Goal: Transaction & Acquisition: Purchase product/service

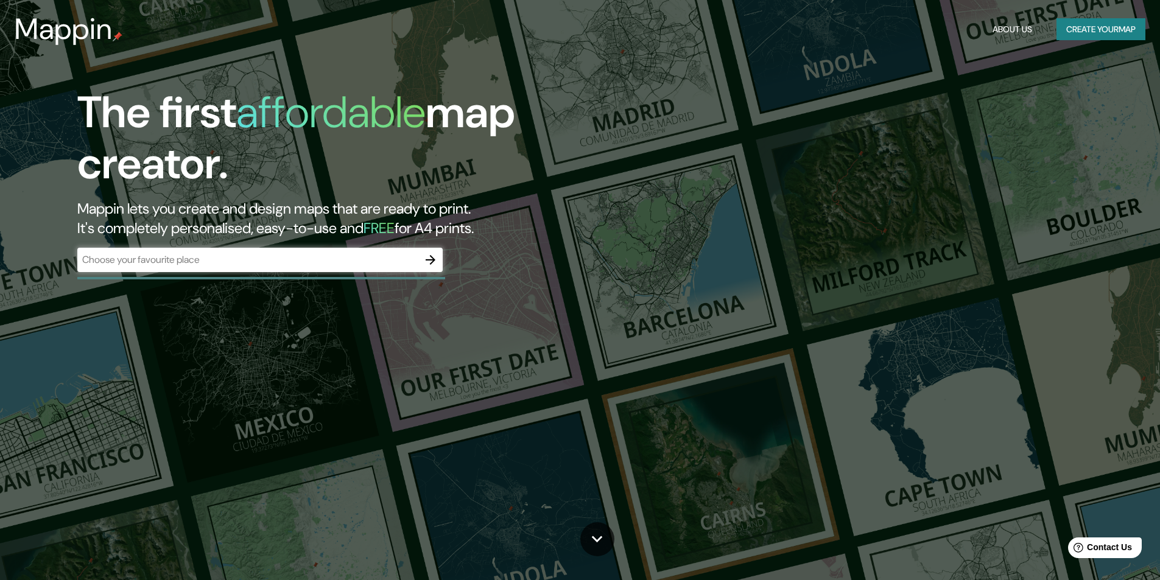
click at [263, 252] on div "​" at bounding box center [259, 260] width 365 height 24
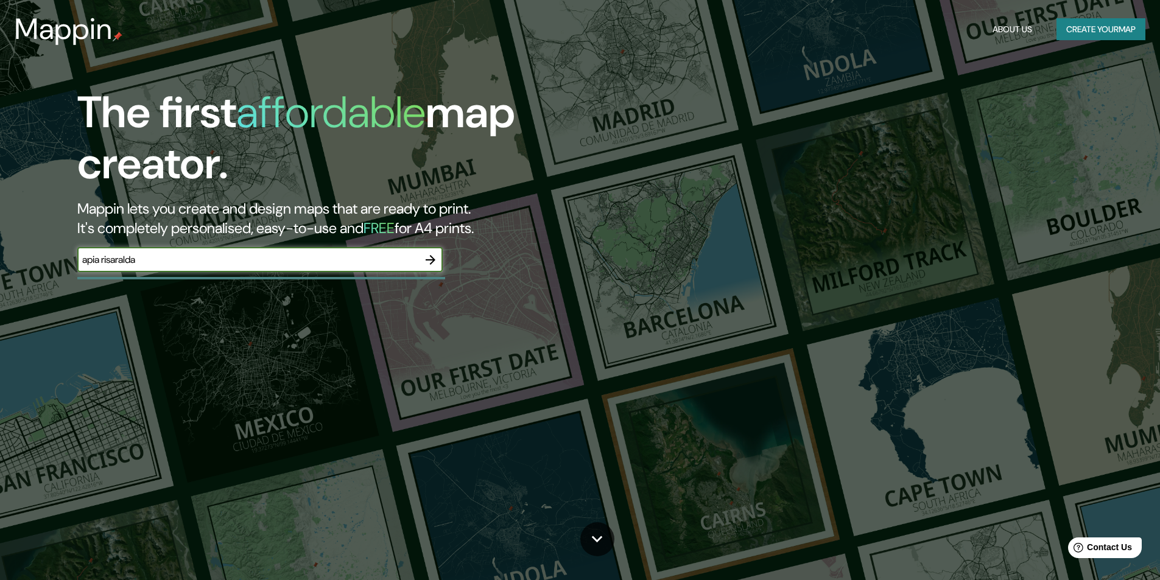
type input "apia risaralda"
click at [427, 261] on icon "button" at bounding box center [430, 260] width 15 height 15
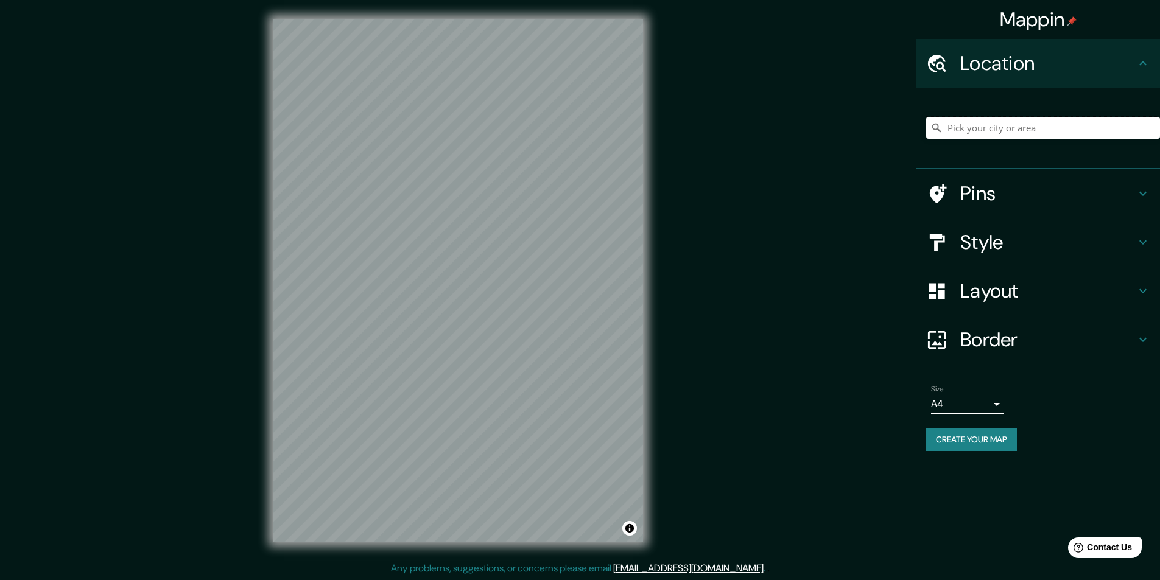
click at [1034, 118] on input "Pick your city or area" at bounding box center [1043, 128] width 234 height 22
type input "Apía, [GEOGRAPHIC_DATA], [GEOGRAPHIC_DATA]"
click at [1140, 236] on icon at bounding box center [1143, 242] width 15 height 15
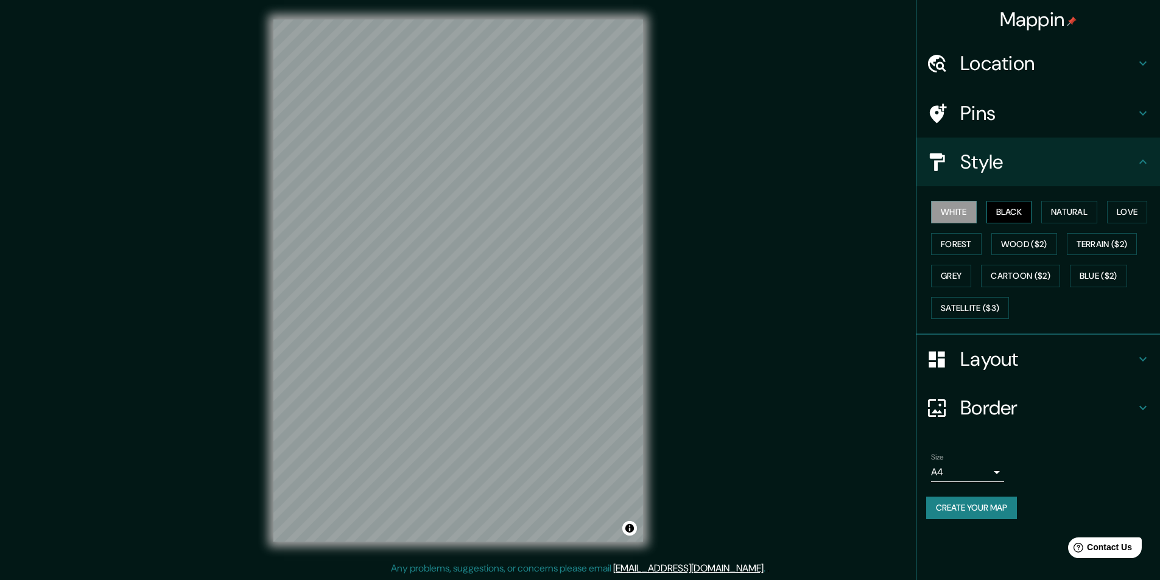
click at [1023, 212] on button "Black" at bounding box center [1010, 212] width 46 height 23
click at [1054, 207] on button "Natural" at bounding box center [1070, 212] width 56 height 23
click at [1144, 208] on button "Love" at bounding box center [1127, 212] width 40 height 23
click at [968, 239] on button "Forest" at bounding box center [956, 244] width 51 height 23
click at [1021, 244] on button "Wood ($2)" at bounding box center [1025, 244] width 66 height 23
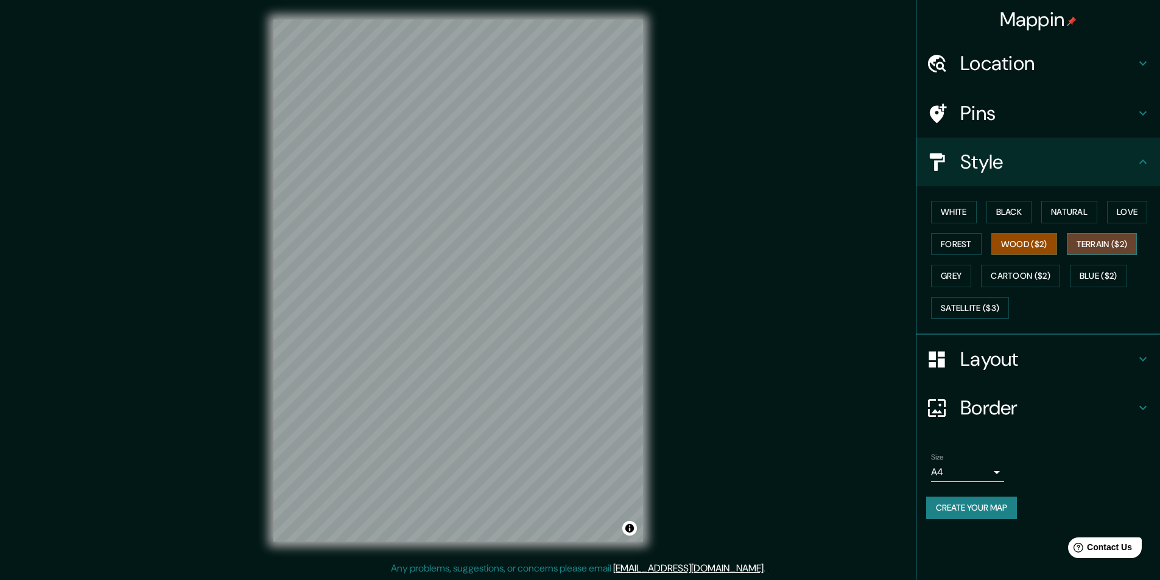
click at [1101, 241] on button "Terrain ($2)" at bounding box center [1102, 244] width 71 height 23
click at [947, 275] on button "Grey" at bounding box center [951, 276] width 40 height 23
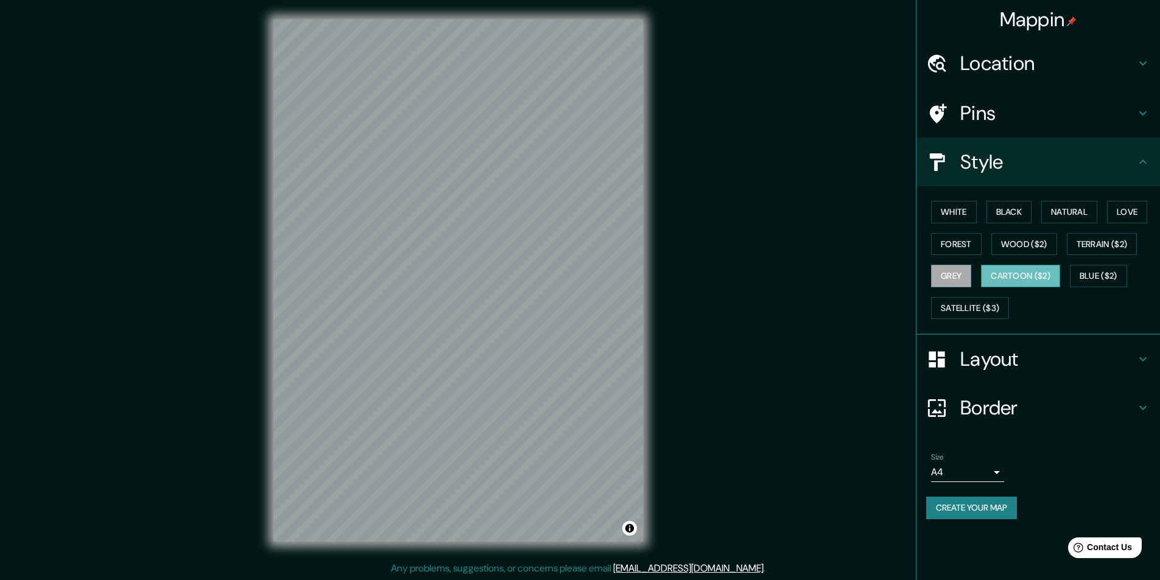
click at [1001, 276] on button "Cartoon ($2)" at bounding box center [1020, 276] width 79 height 23
click at [1094, 273] on button "Blue ($2)" at bounding box center [1098, 276] width 57 height 23
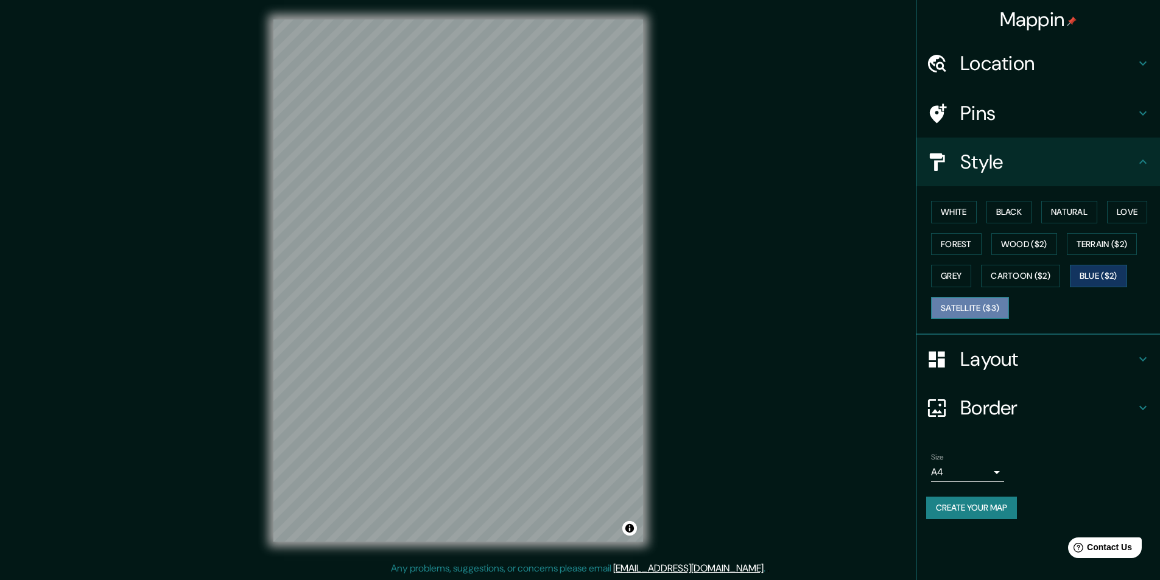
click at [988, 310] on button "Satellite ($3)" at bounding box center [970, 308] width 78 height 23
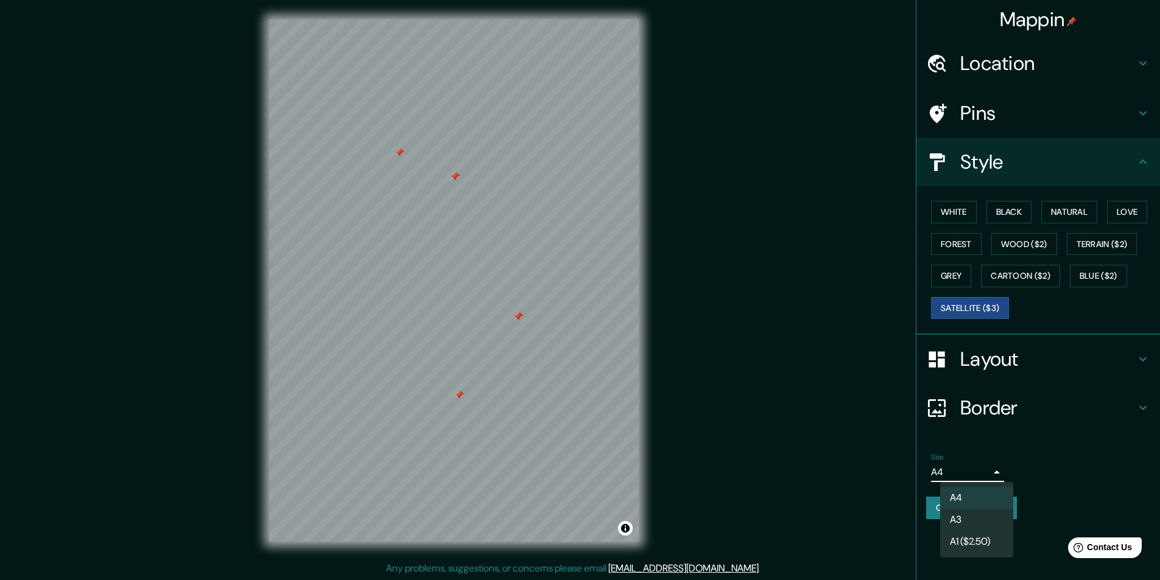
click at [993, 473] on body "Mappin Location [GEOGRAPHIC_DATA], [GEOGRAPHIC_DATA], [GEOGRAPHIC_DATA] Apía [G…" at bounding box center [580, 290] width 1160 height 580
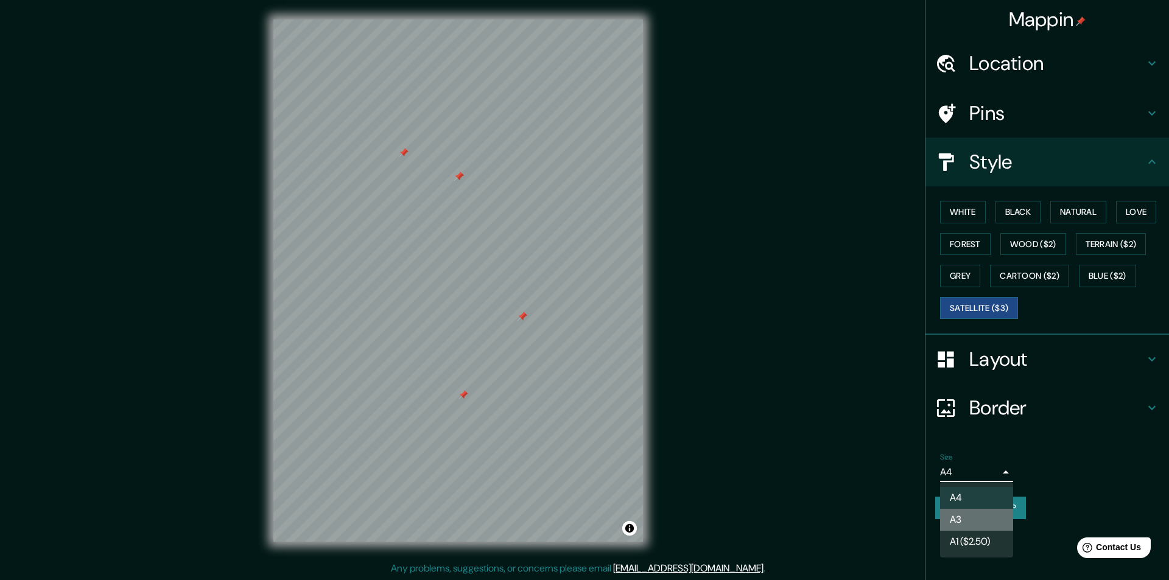
click at [992, 520] on li "A3" at bounding box center [976, 520] width 73 height 22
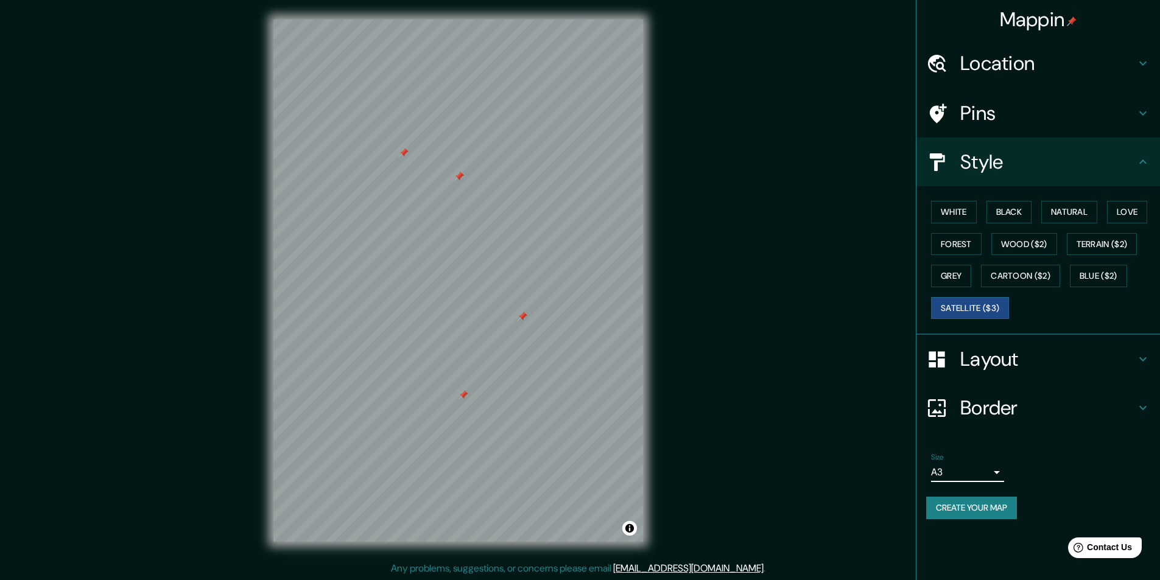
click at [992, 472] on body "Mappin Location [GEOGRAPHIC_DATA], [GEOGRAPHIC_DATA], [GEOGRAPHIC_DATA] Apía [G…" at bounding box center [580, 290] width 1160 height 580
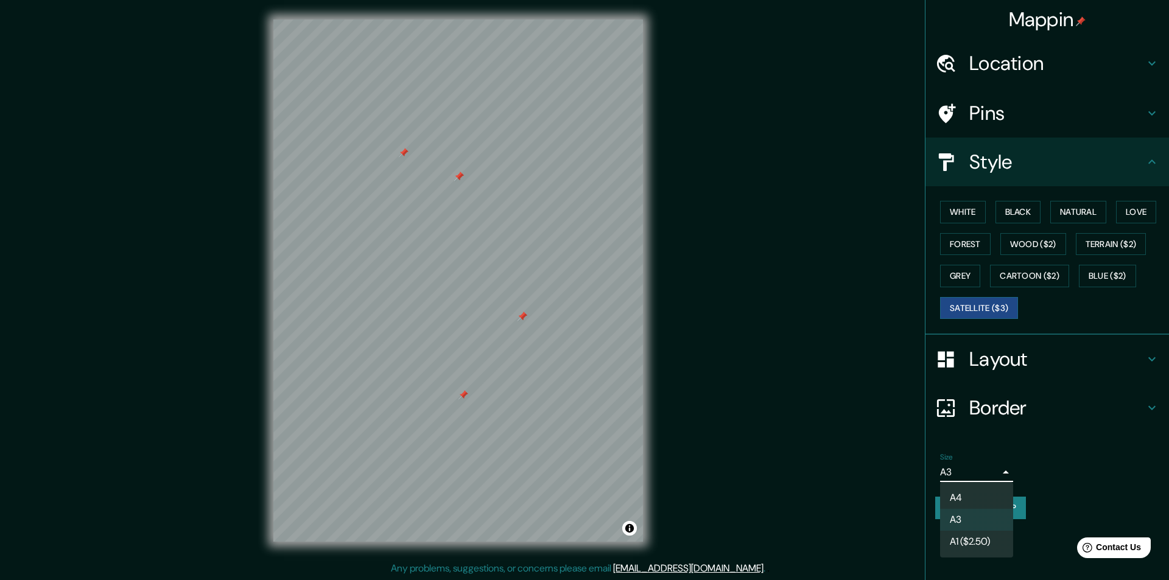
click at [987, 542] on li "A1 ($2.50)" at bounding box center [976, 542] width 73 height 22
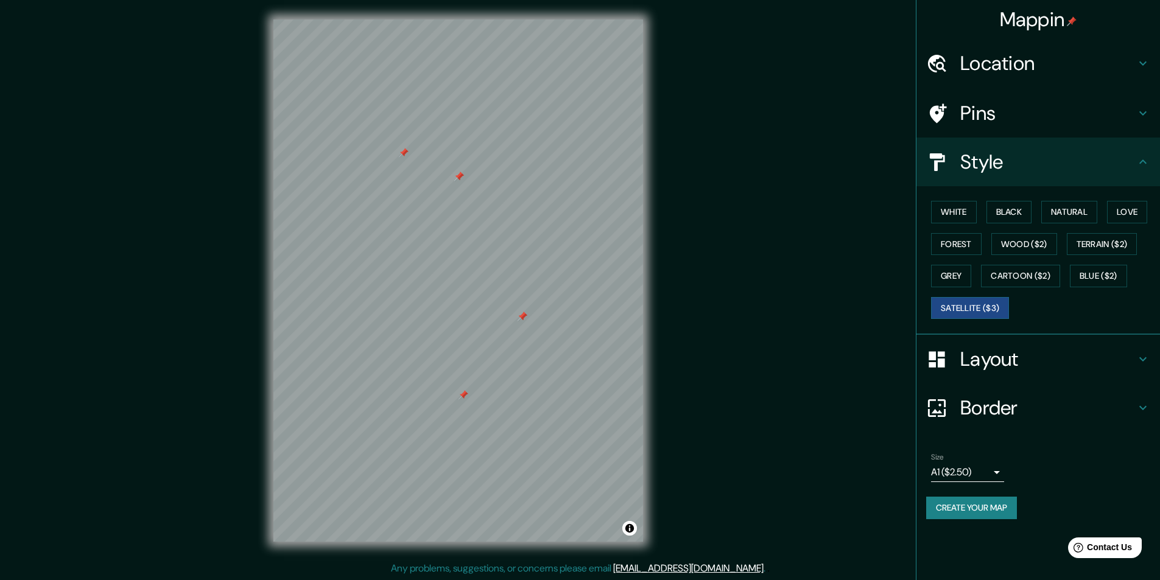
click at [1063, 476] on div "Size A1 ($2.50) a3" at bounding box center [1038, 467] width 224 height 39
click at [1003, 508] on button "Create your map" at bounding box center [971, 508] width 91 height 23
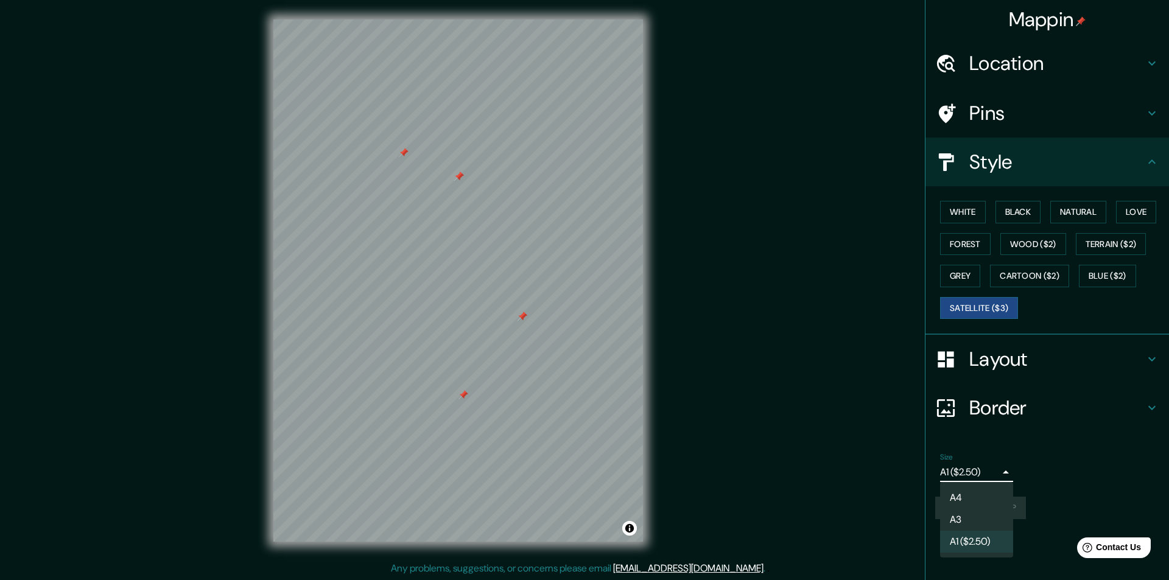
click at [997, 473] on body "Mappin Location [GEOGRAPHIC_DATA], [GEOGRAPHIC_DATA], [GEOGRAPHIC_DATA] Apía [G…" at bounding box center [584, 290] width 1169 height 580
click at [986, 493] on li "A4" at bounding box center [976, 498] width 73 height 22
type input "single"
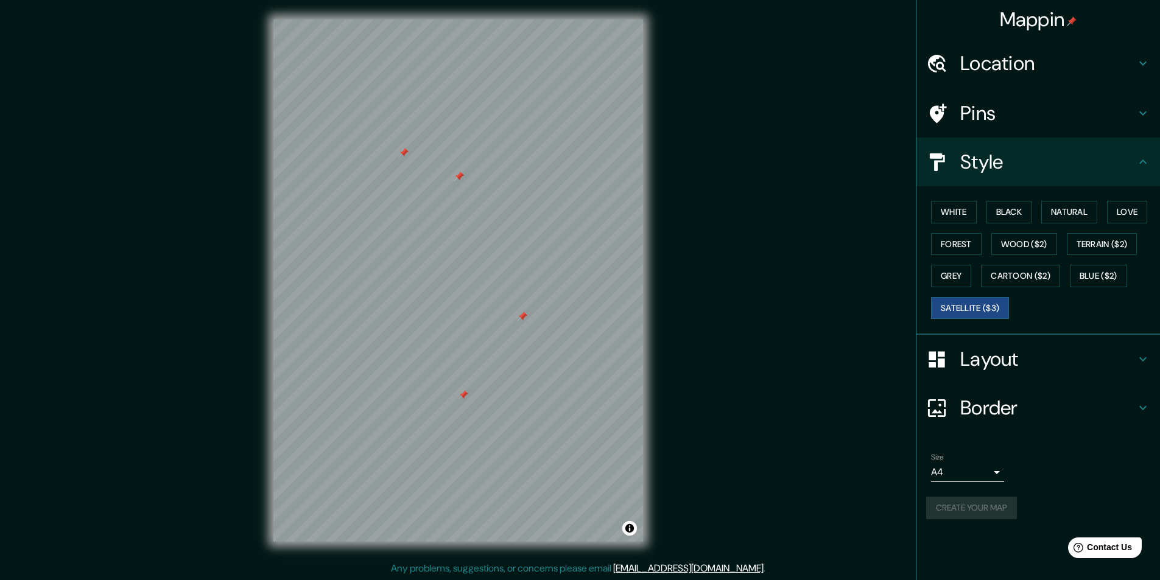
click at [1087, 453] on div "Size A4 single" at bounding box center [1038, 467] width 224 height 39
drag, startPoint x: 523, startPoint y: 318, endPoint x: 531, endPoint y: 318, distance: 7.3
click at [531, 318] on div at bounding box center [535, 320] width 10 height 10
click at [529, 317] on div at bounding box center [529, 316] width 10 height 10
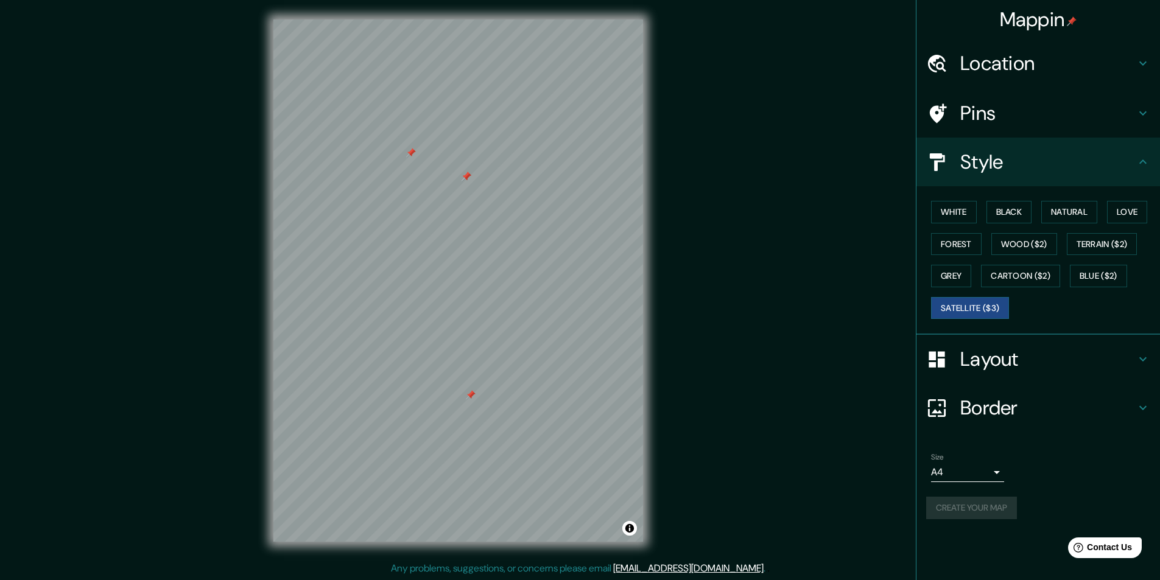
click at [471, 399] on div at bounding box center [471, 395] width 10 height 10
click at [477, 397] on div at bounding box center [476, 394] width 10 height 10
click at [490, 394] on div at bounding box center [490, 393] width 10 height 10
click at [484, 391] on div at bounding box center [486, 393] width 10 height 10
click at [504, 398] on div at bounding box center [505, 394] width 10 height 10
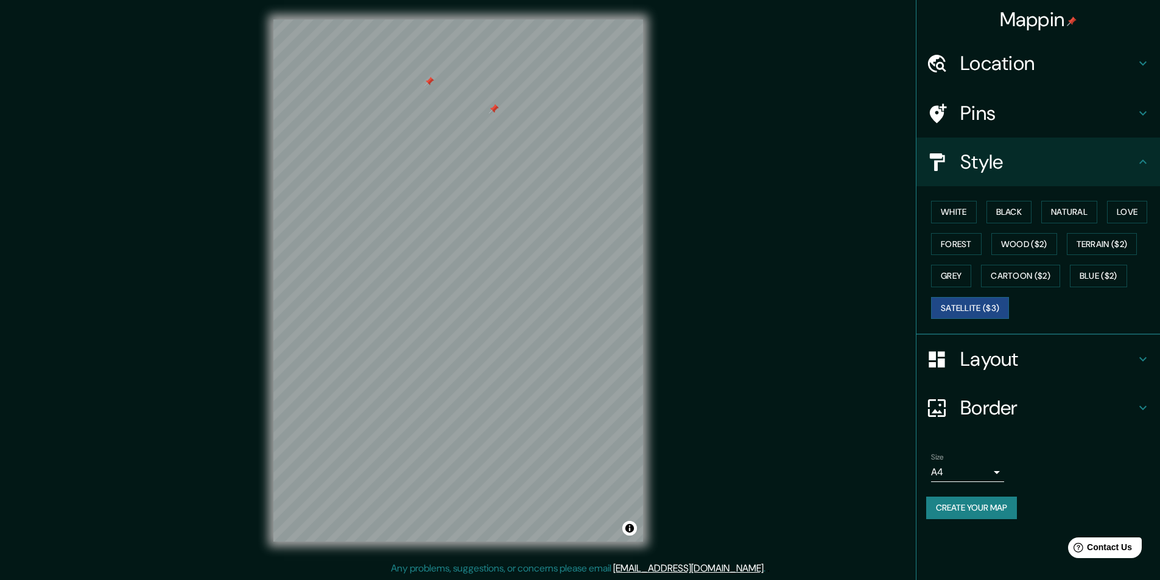
click at [429, 85] on div at bounding box center [430, 82] width 10 height 10
click at [494, 109] on div at bounding box center [494, 109] width 10 height 10
click at [496, 113] on div at bounding box center [494, 109] width 10 height 10
click at [996, 507] on button "Create your map" at bounding box center [971, 508] width 91 height 23
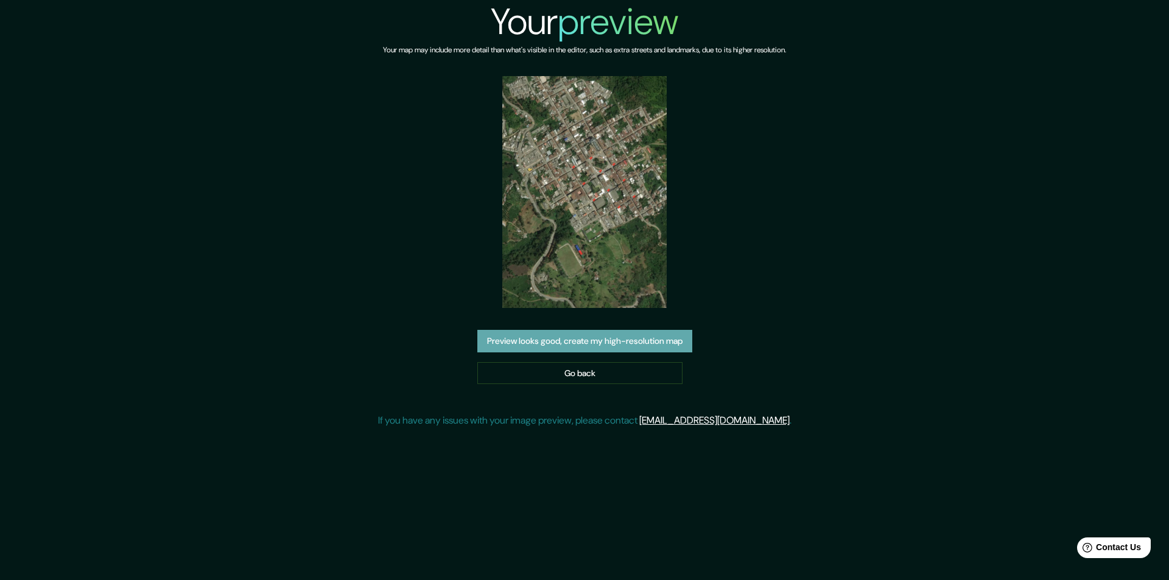
click at [617, 342] on button "Preview looks good, create my high-resolution map" at bounding box center [585, 341] width 215 height 23
